Goal: Transaction & Acquisition: Obtain resource

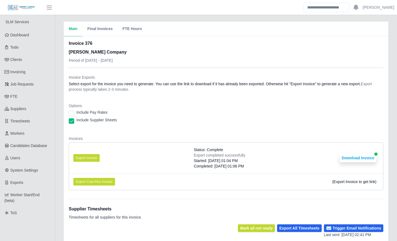
click at [59, 57] on div "Main Final Invoices FTE Hours Invoice 376 Lee Company Period of 10/06/2025 - 10…" at bounding box center [226, 225] width 342 height 407
click at [30, 69] on link "Invoicing" at bounding box center [27, 72] width 55 height 12
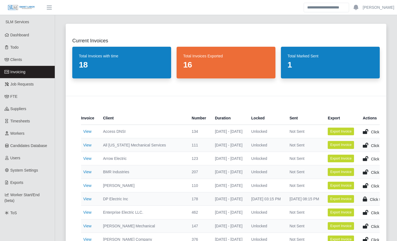
scroll to position [185, 0]
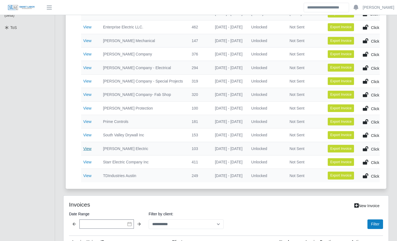
click at [89, 150] on link "View" at bounding box center [87, 149] width 8 height 4
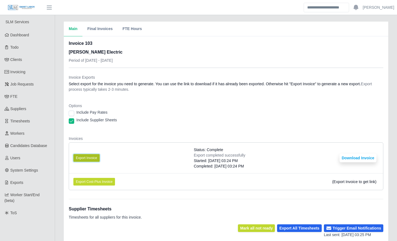
click at [88, 154] on button "Export Invoice" at bounding box center [86, 158] width 26 height 8
click at [368, 156] on button "Download Invoice" at bounding box center [357, 158] width 37 height 9
click at [59, 100] on div "Main Final Invoices FTE Hours Invoice 103 Stansell Electric Period of 10/05/202…" at bounding box center [226, 164] width 342 height 284
